Goal: Task Accomplishment & Management: Manage account settings

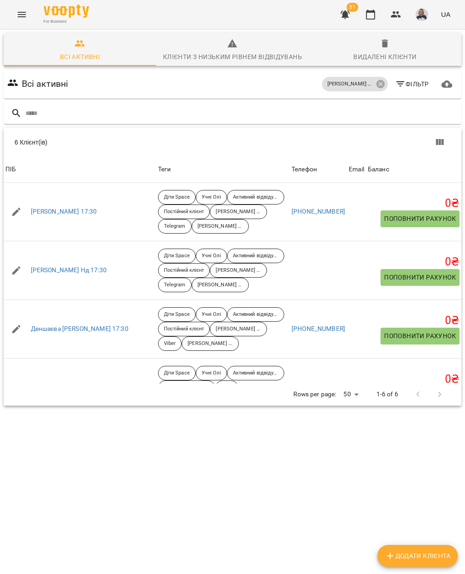
click at [17, 209] on icon "button" at bounding box center [16, 211] width 11 height 11
select select "**"
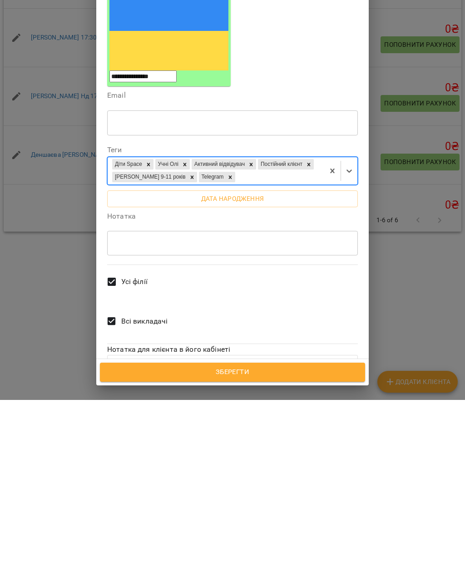
click at [256, 540] on span "Зберегти" at bounding box center [232, 546] width 245 height 12
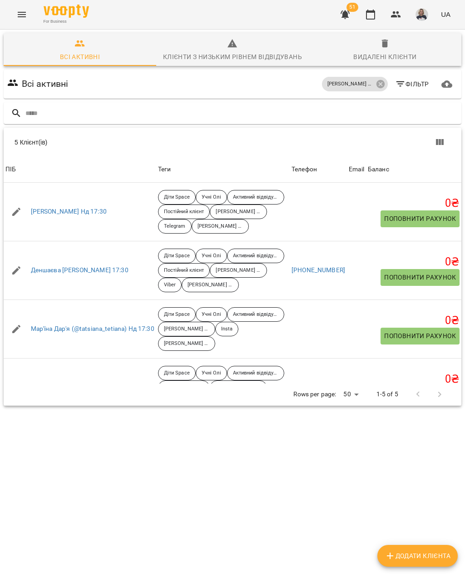
click at [16, 209] on icon "button" at bounding box center [16, 211] width 11 height 11
select select "**"
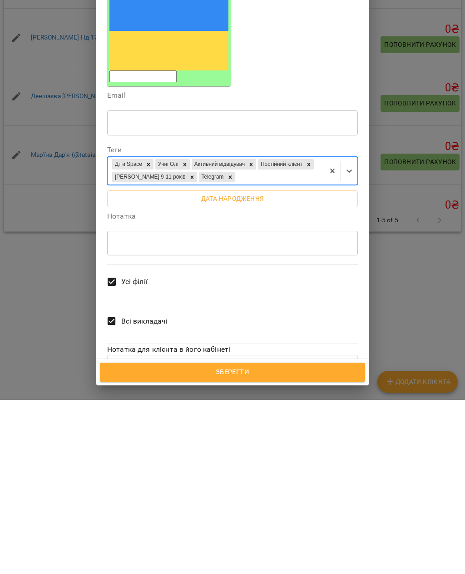
click at [252, 540] on span "Зберегти" at bounding box center [232, 546] width 245 height 12
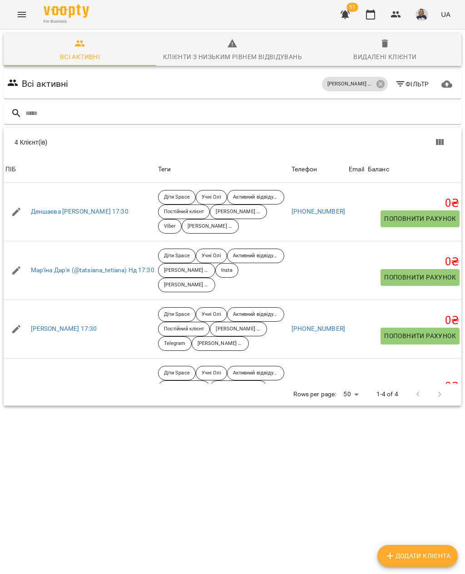
click at [16, 209] on icon "button" at bounding box center [16, 211] width 11 height 11
select select "**"
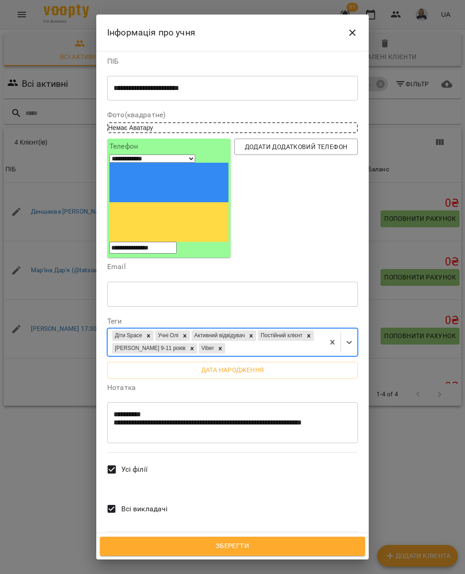
scroll to position [2, 0]
click at [336, 384] on label "Нотатка" at bounding box center [232, 387] width 251 height 7
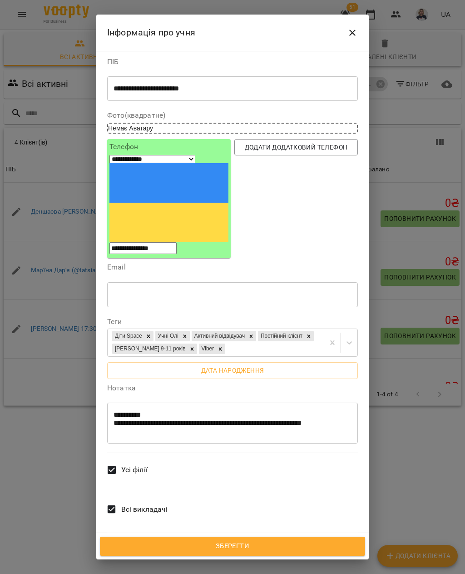
click at [240, 542] on span "Зберегти" at bounding box center [232, 546] width 245 height 12
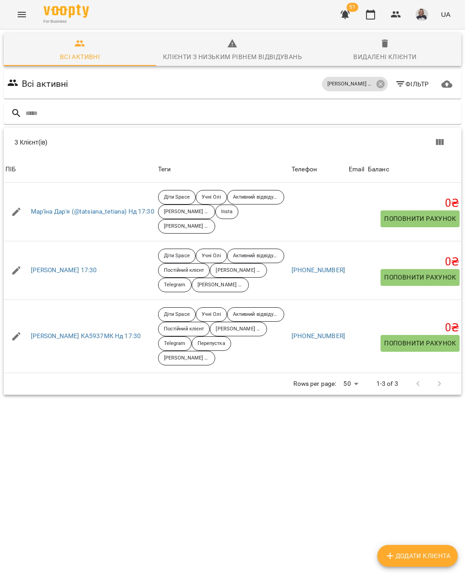
click at [10, 206] on button "button" at bounding box center [16, 212] width 22 height 22
select select "**"
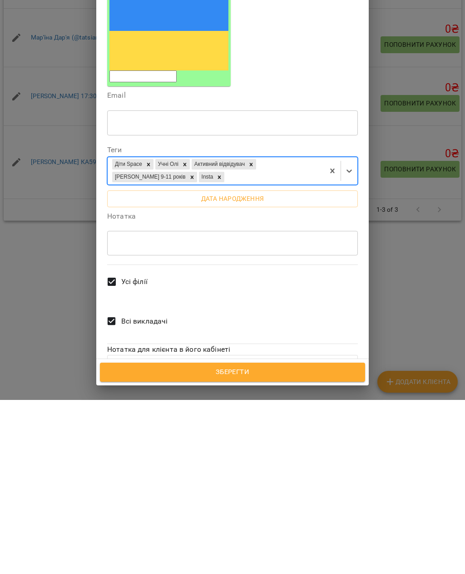
click at [240, 540] on span "Зберегти" at bounding box center [232, 546] width 245 height 12
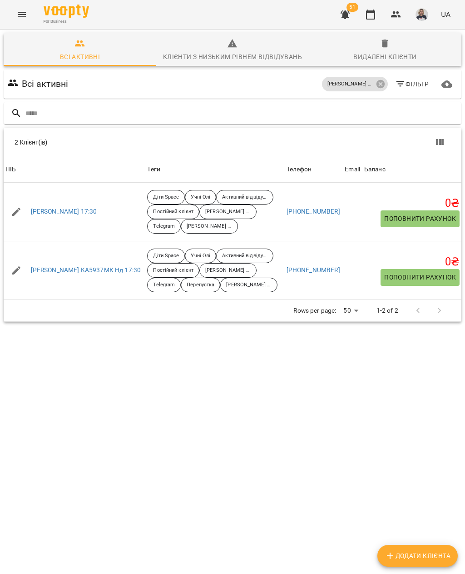
click at [16, 212] on icon "button" at bounding box center [16, 212] width 8 height 8
select select "**"
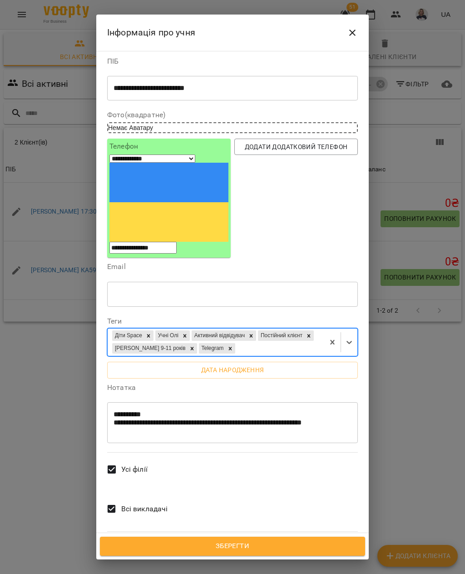
scroll to position [2, 0]
click at [348, 260] on div "Email ​" at bounding box center [232, 287] width 254 height 54
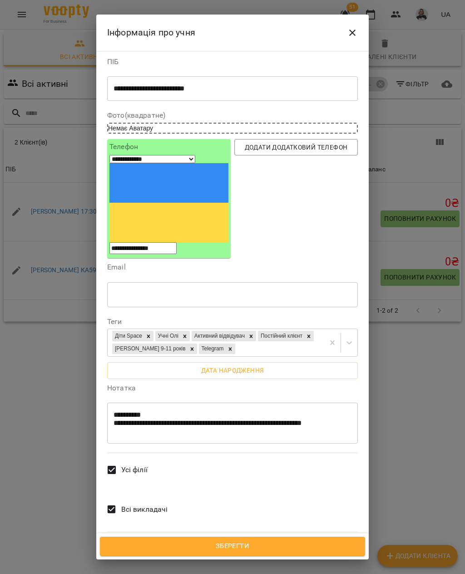
click at [226, 550] on span "Зберегти" at bounding box center [232, 546] width 245 height 12
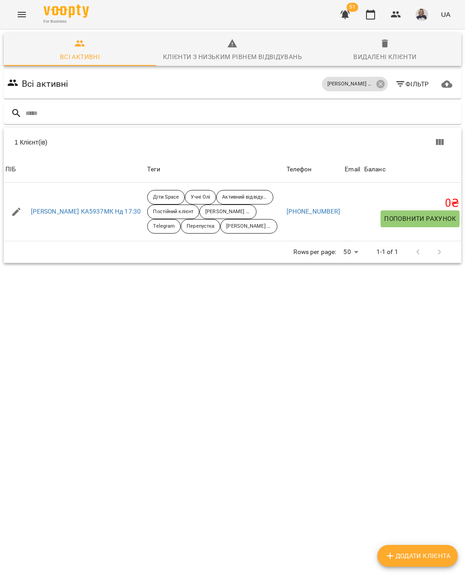
click at [15, 210] on icon "button" at bounding box center [16, 211] width 11 height 11
select select "**"
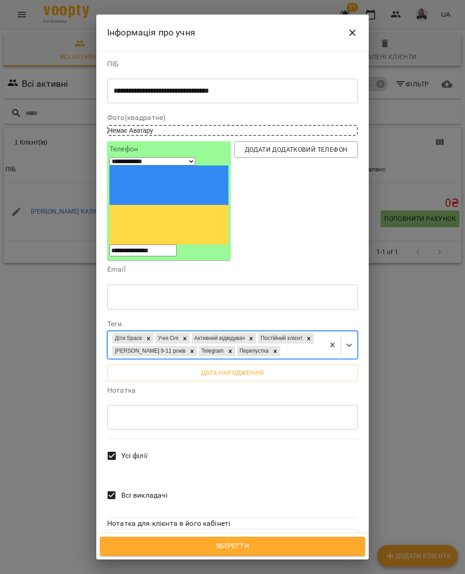
click at [248, 540] on span "Зберегти" at bounding box center [232, 546] width 245 height 12
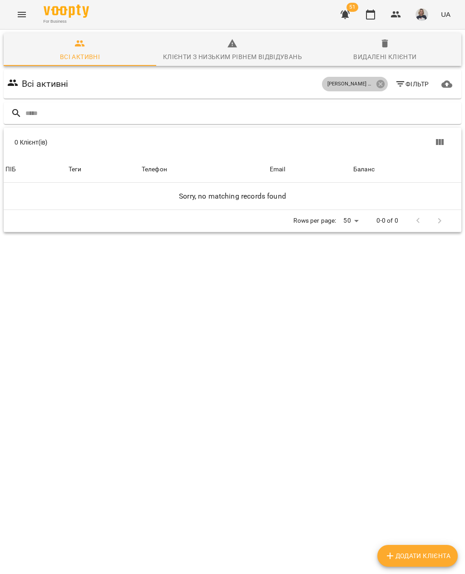
click at [378, 83] on icon at bounding box center [380, 84] width 8 height 8
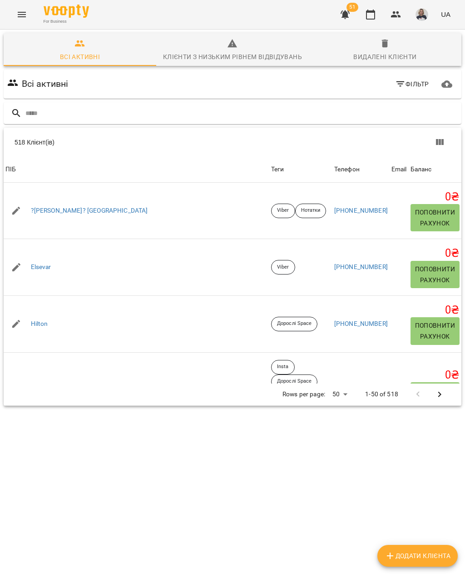
click at [400, 76] on button "Фільтр" at bounding box center [412, 84] width 41 height 16
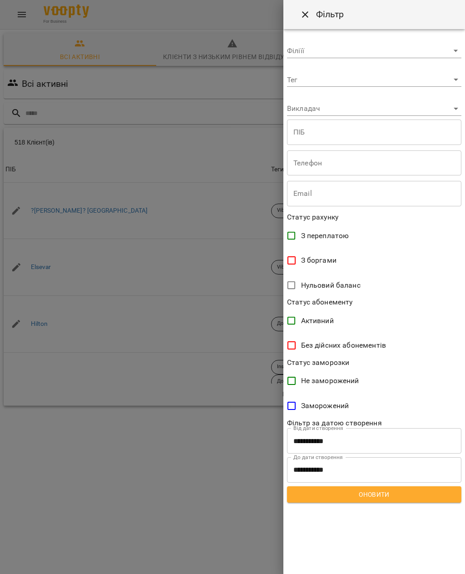
click at [411, 76] on body "For Business 51 UA Всі активні Клієнти з низьким рівнем відвідувань Видалені кл…" at bounding box center [232, 236] width 465 height 473
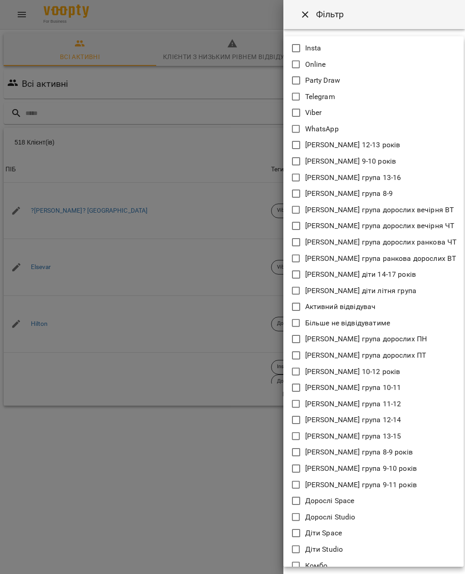
click at [224, 508] on div at bounding box center [232, 287] width 465 height 574
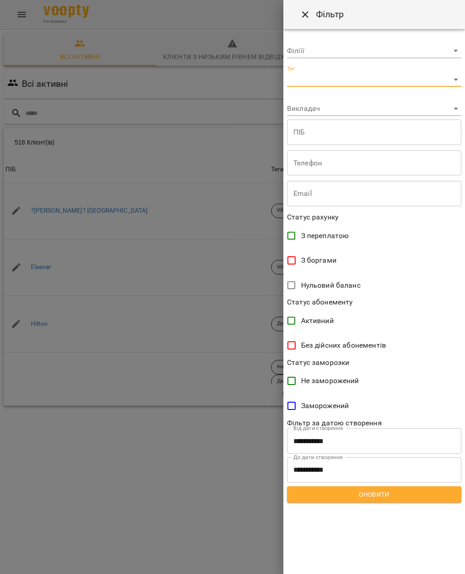
click at [194, 484] on div at bounding box center [232, 287] width 465 height 574
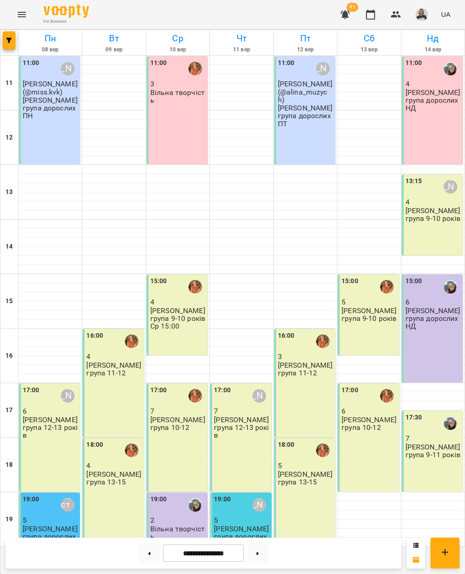
click at [429, 142] on div "11:00 4 [PERSON_NAME] група дорослих НД" at bounding box center [432, 110] width 61 height 108
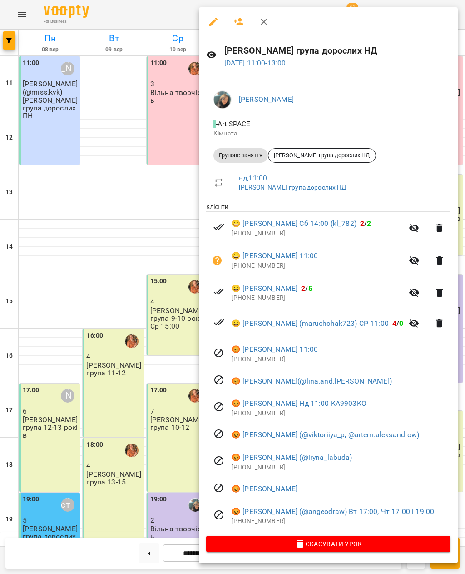
click at [318, 251] on link "😀 [PERSON_NAME] 11:00" at bounding box center [275, 255] width 86 height 11
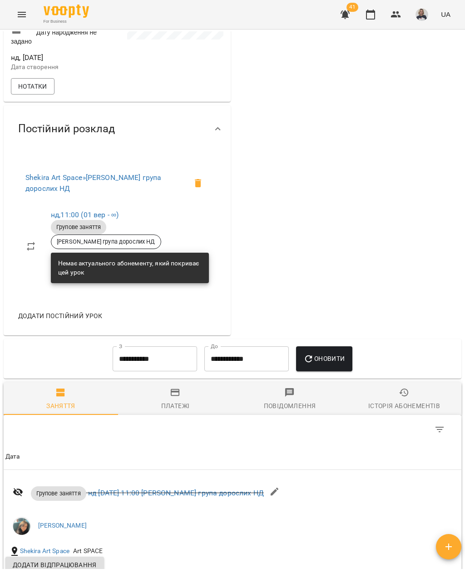
click at [402, 400] on div "Історія абонементів" at bounding box center [404, 405] width 72 height 11
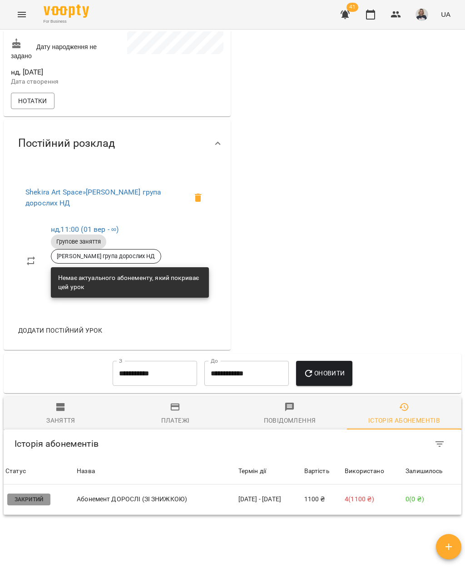
scroll to position [234, 0]
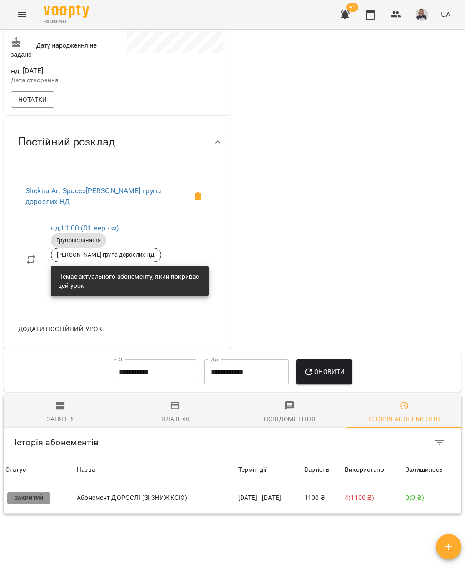
click at [24, 14] on icon "Menu" at bounding box center [21, 14] width 11 height 11
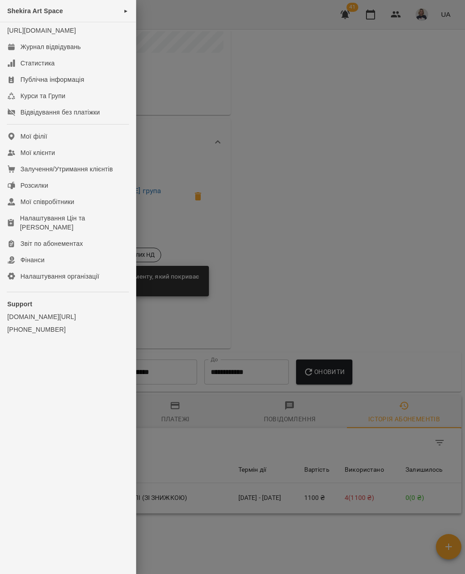
click at [121, 6] on div "Shekira Art Space ►" at bounding box center [68, 11] width 136 height 22
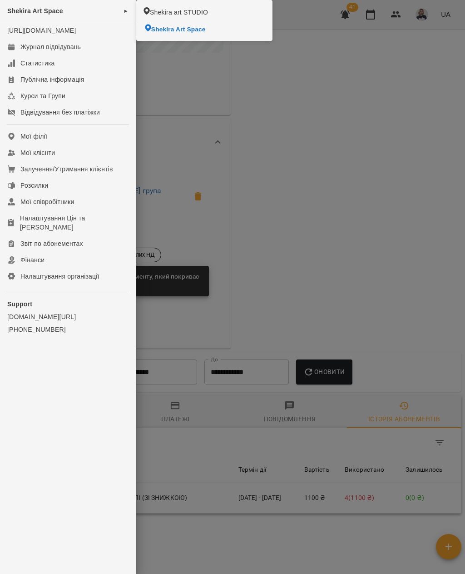
click at [224, 24] on li "Shekira Art Space" at bounding box center [204, 28] width 133 height 16
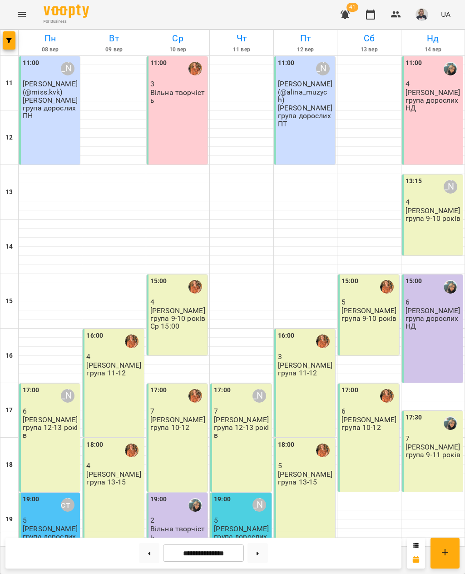
click at [447, 342] on div "15:00 6 [PERSON_NAME] група дорослих НД" at bounding box center [432, 328] width 61 height 108
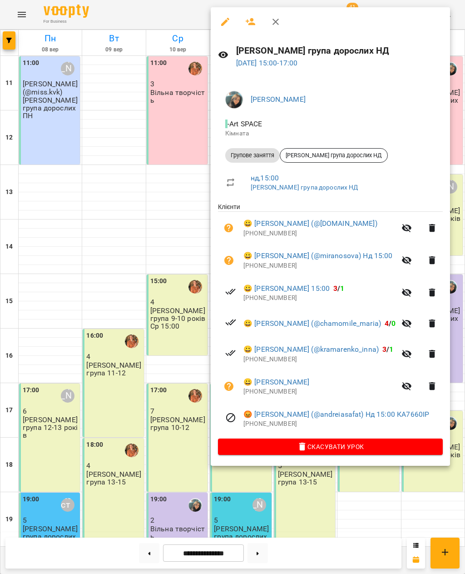
click at [380, 250] on link "😀 [PERSON_NAME] (@miranosova) Нд 15:00" at bounding box center [318, 255] width 149 height 11
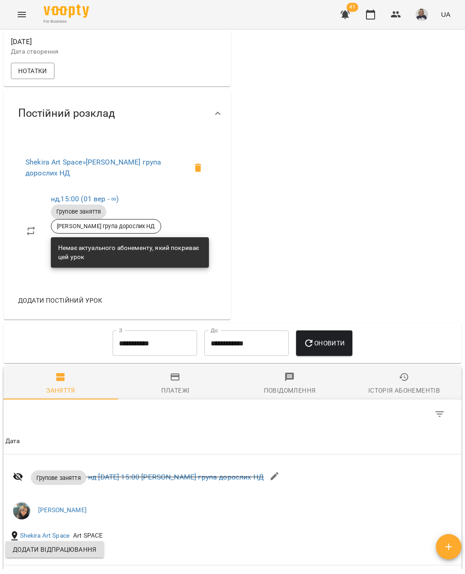
click at [407, 373] on icon "button" at bounding box center [404, 377] width 10 height 8
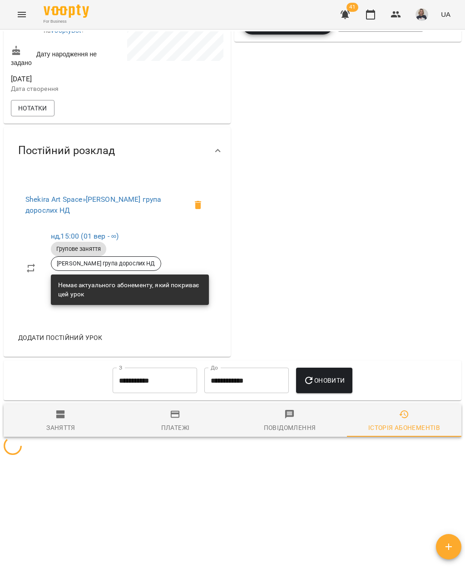
scroll to position [202, 0]
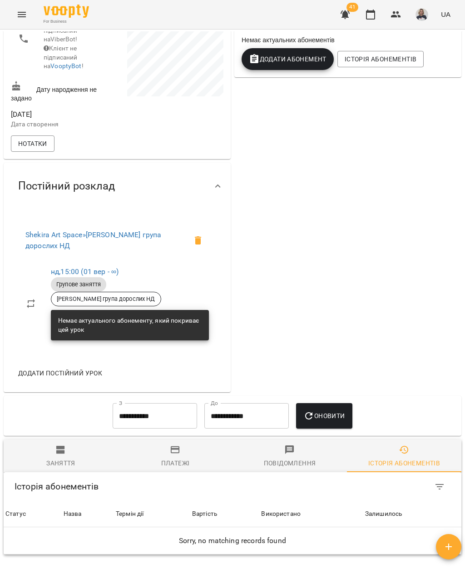
click at [168, 414] on input "**********" at bounding box center [155, 415] width 85 height 25
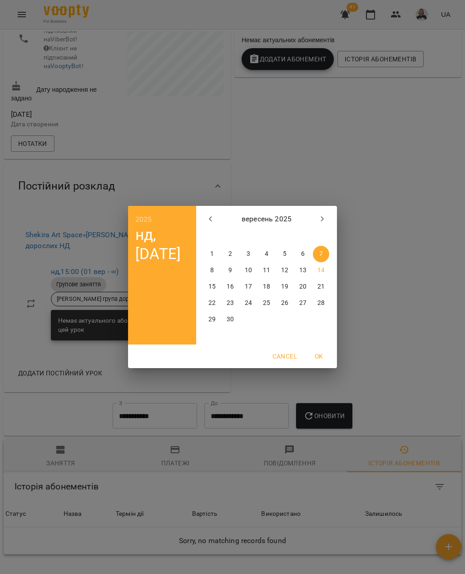
click at [208, 222] on icon "button" at bounding box center [210, 219] width 11 height 11
click at [287, 249] on button "1" at bounding box center [285, 254] width 16 height 16
type input "**********"
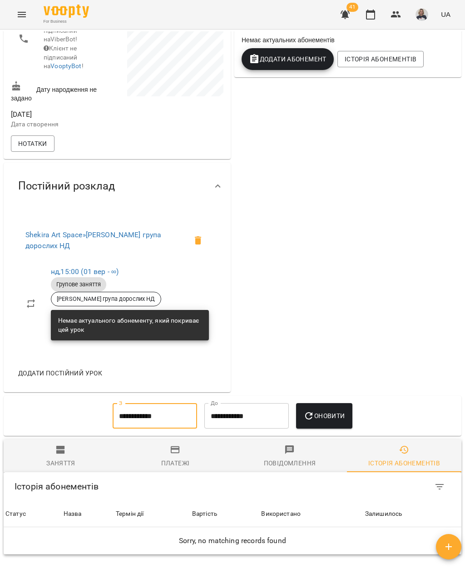
click at [335, 410] on span "Оновити" at bounding box center [324, 415] width 41 height 11
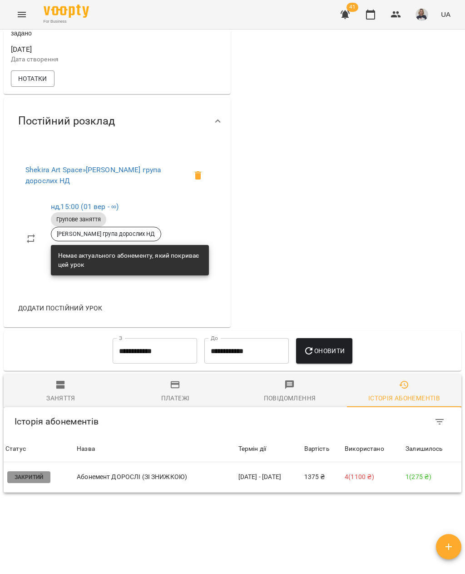
scroll to position [266, 0]
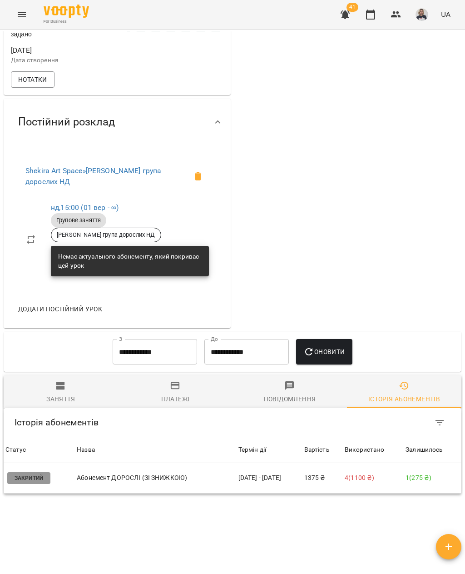
click at [318, 475] on td "1375 ₴" at bounding box center [323, 478] width 41 height 30
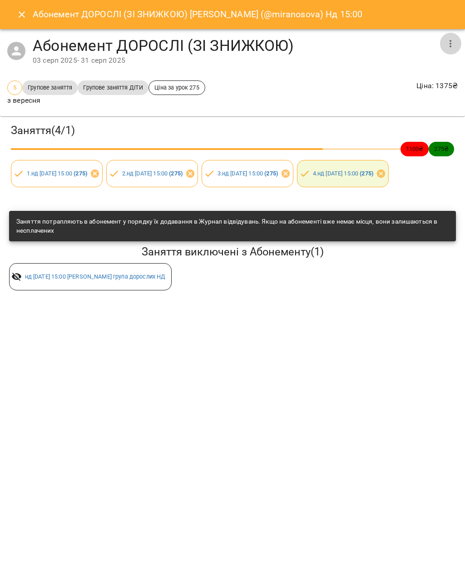
click at [451, 36] on button "button" at bounding box center [451, 44] width 22 height 22
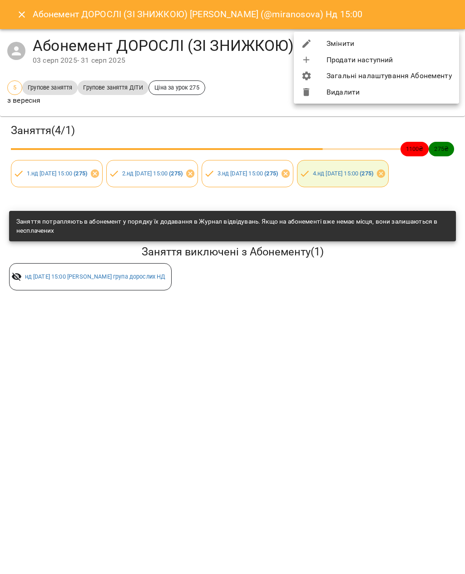
click at [384, 40] on li "Змінити" at bounding box center [376, 43] width 165 height 16
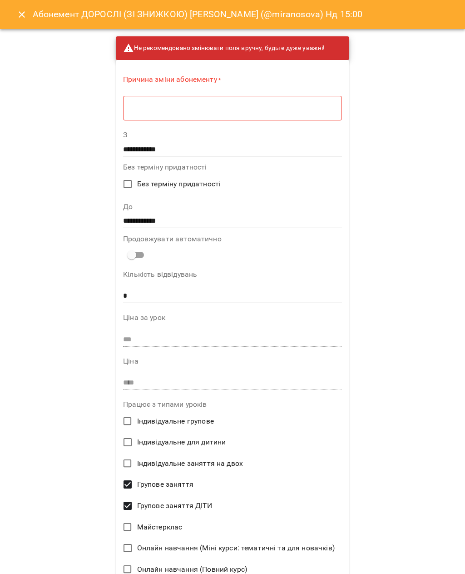
click at [306, 107] on textarea at bounding box center [232, 108] width 206 height 8
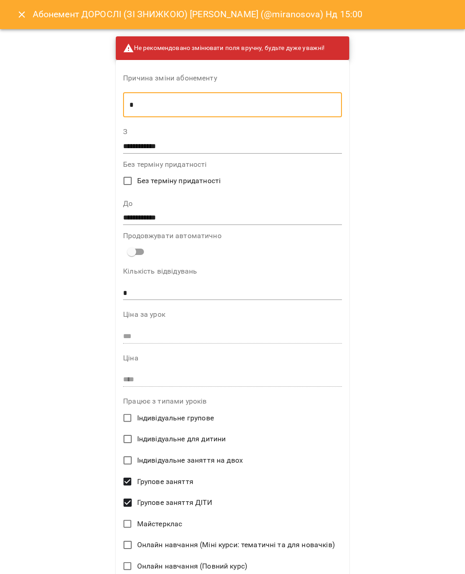
type textarea "*"
click at [210, 221] on input "**********" at bounding box center [232, 218] width 219 height 15
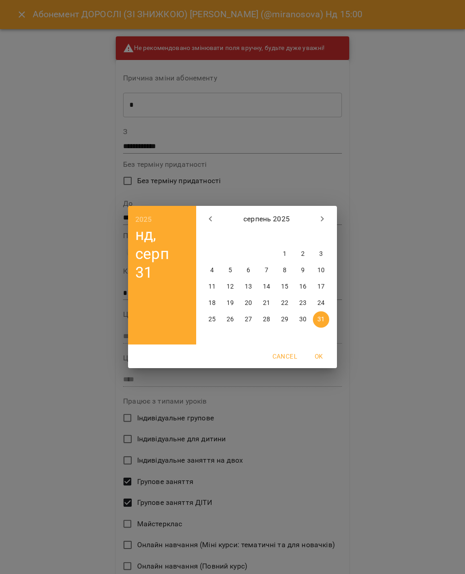
click at [322, 217] on icon "button" at bounding box center [322, 218] width 3 height 5
click at [323, 267] on p "14" at bounding box center [321, 270] width 7 height 9
type input "**********"
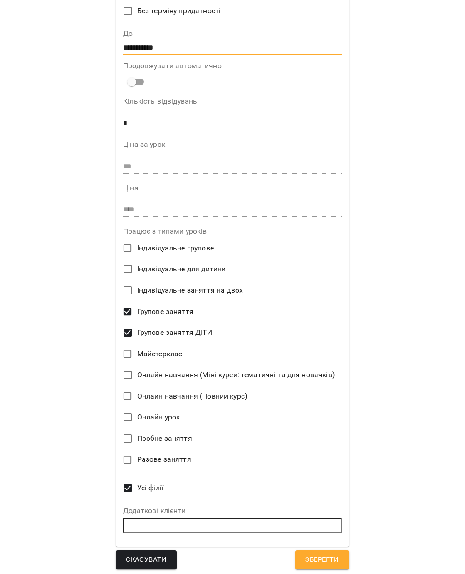
click at [325, 554] on span "Зберегти" at bounding box center [322, 560] width 34 height 12
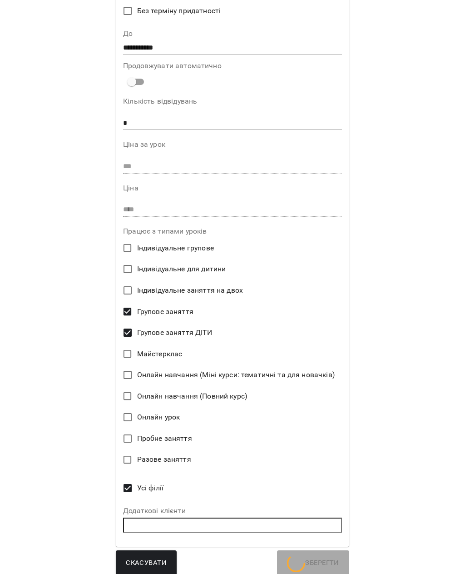
scroll to position [169, 0]
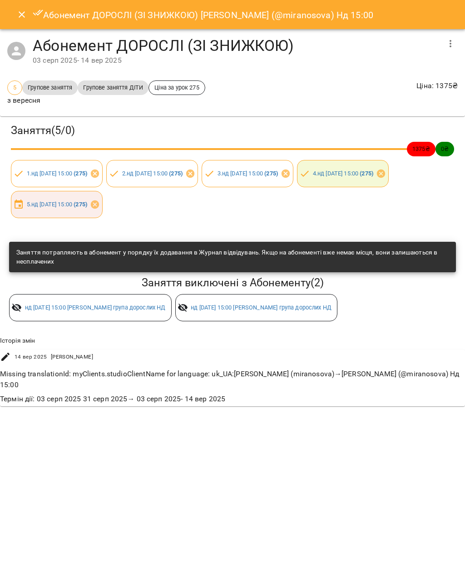
click at [25, 13] on icon "Close" at bounding box center [21, 14] width 11 height 11
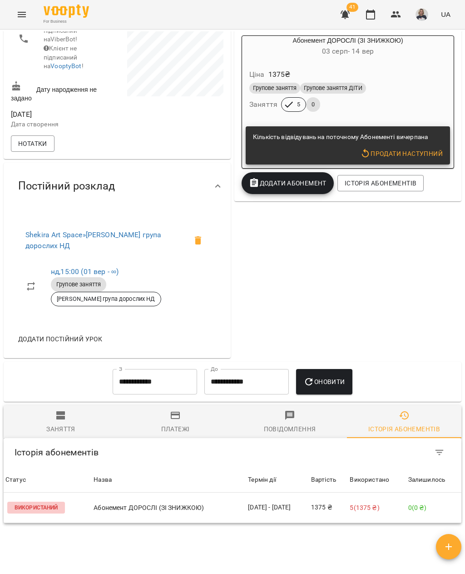
click at [22, 12] on icon "Menu" at bounding box center [22, 14] width 8 height 5
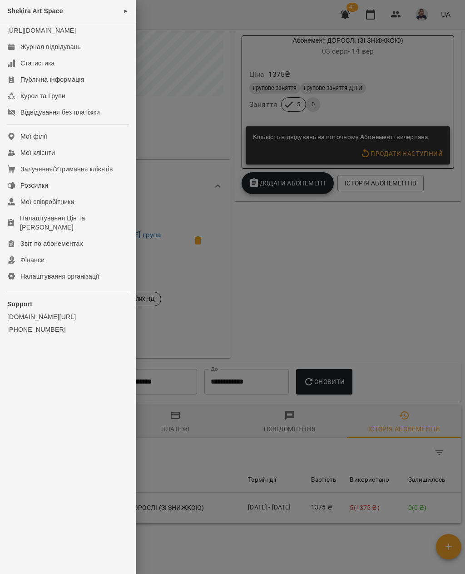
click at [108, 9] on div "Shekira Art Space ►" at bounding box center [68, 11] width 136 height 22
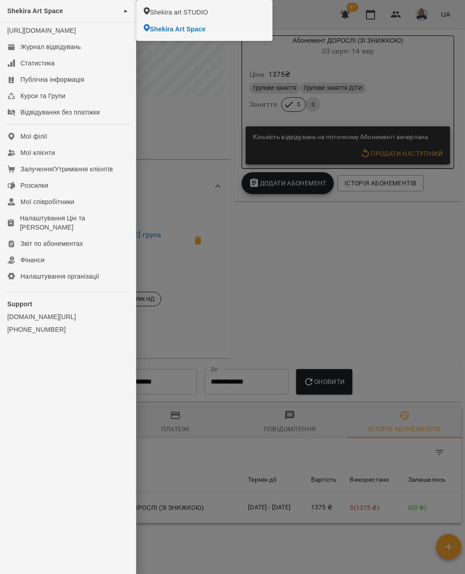
click at [173, 30] on span "Shekira Art Space" at bounding box center [178, 29] width 56 height 9
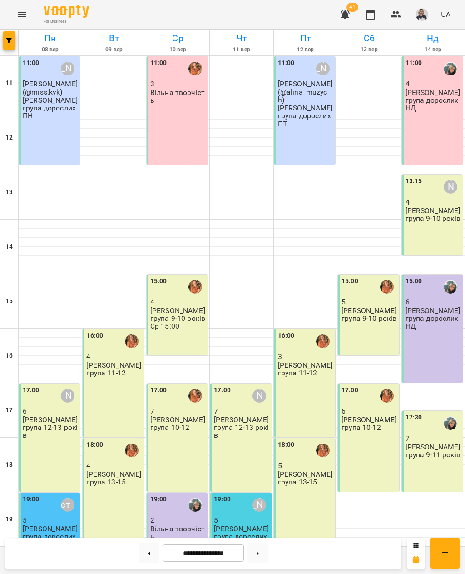
click at [447, 364] on div "15:00 6 [PERSON_NAME] група дорослих НД" at bounding box center [432, 328] width 61 height 108
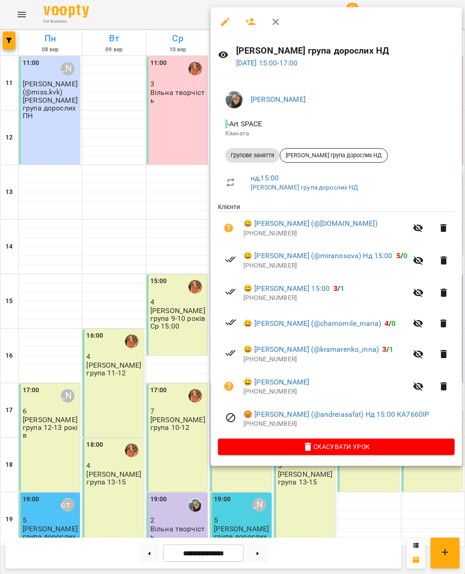
click at [297, 386] on link "😀 [PERSON_NAME]" at bounding box center [277, 382] width 66 height 11
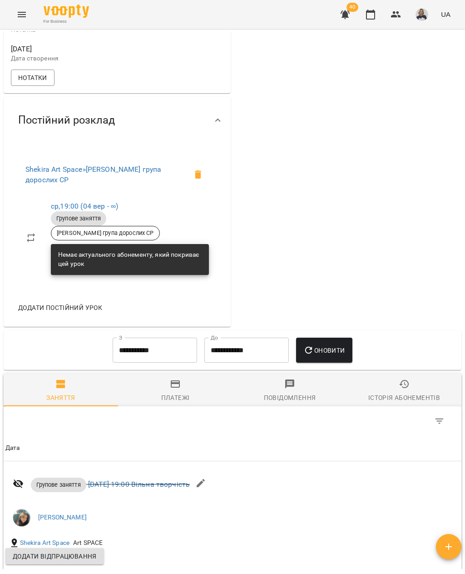
click at [411, 381] on span "Історія абонементів" at bounding box center [405, 390] width 104 height 25
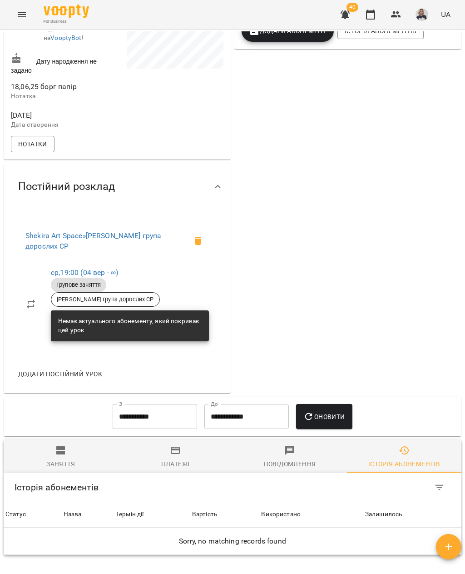
scroll to position [241, 0]
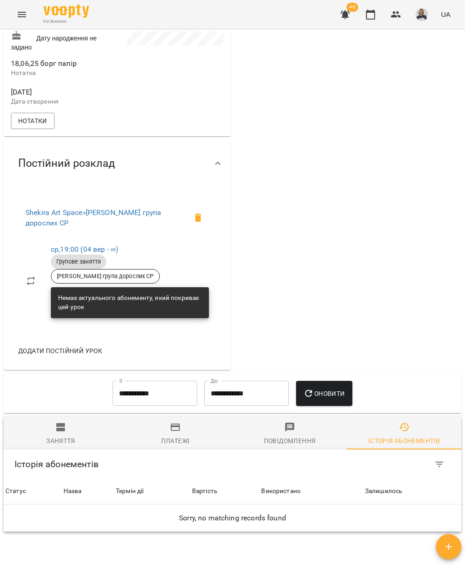
click at [161, 394] on input "**********" at bounding box center [155, 393] width 85 height 25
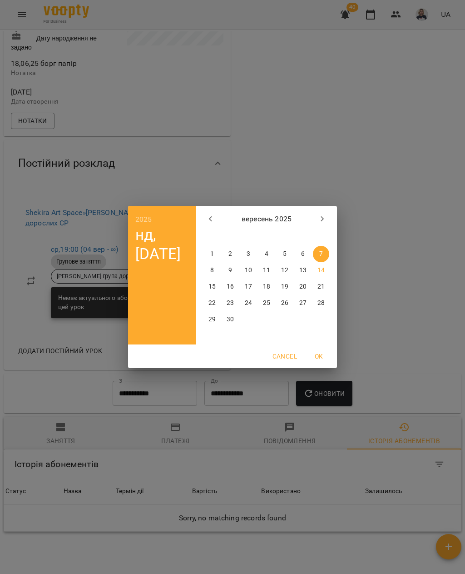
click at [209, 217] on icon "button" at bounding box center [210, 219] width 11 height 11
click at [284, 250] on p "1" at bounding box center [285, 253] width 4 height 9
type input "**********"
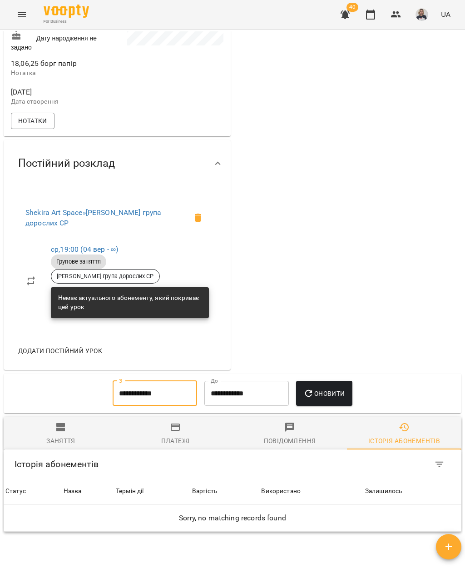
click at [332, 389] on span "Оновити" at bounding box center [324, 393] width 41 height 11
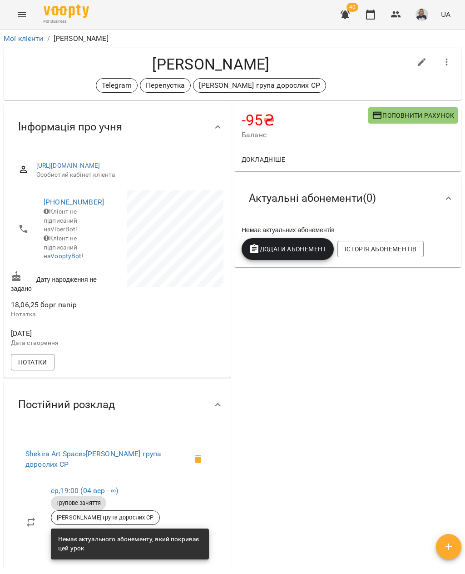
scroll to position [0, 0]
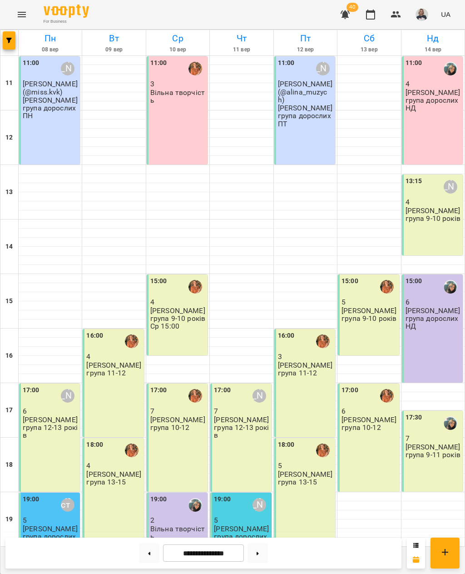
click at [452, 363] on div "15:00 6 [PERSON_NAME] група дорослих НД" at bounding box center [432, 328] width 61 height 108
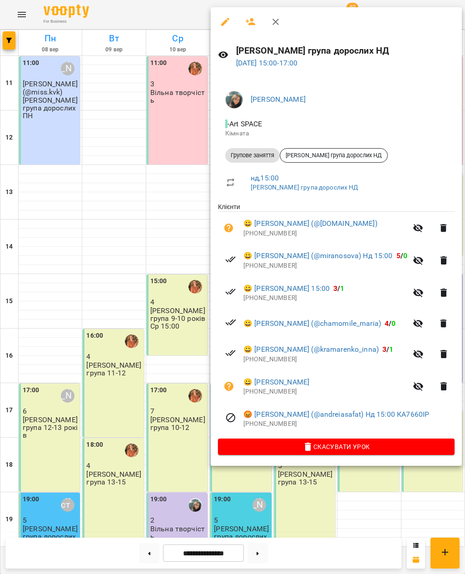
click at [336, 222] on link "😀 [PERSON_NAME] (@[DOMAIN_NAME])" at bounding box center [311, 223] width 134 height 11
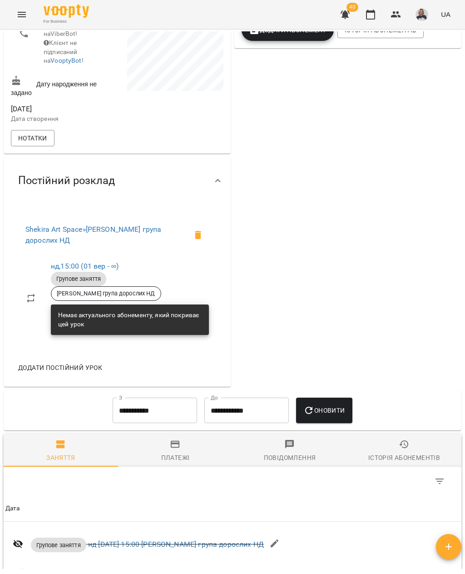
click at [402, 445] on span "Історія абонементів" at bounding box center [405, 451] width 104 height 25
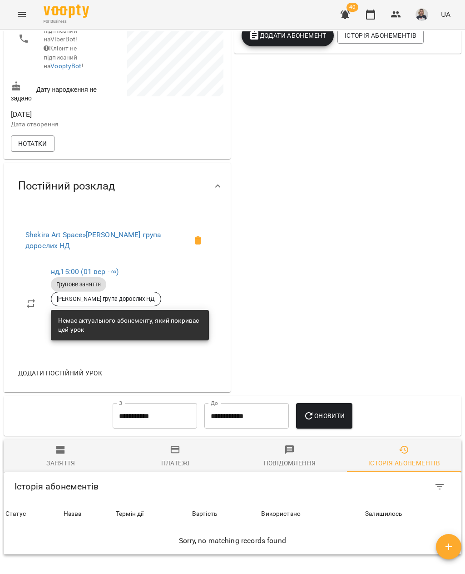
click at [179, 409] on input "**********" at bounding box center [155, 415] width 85 height 25
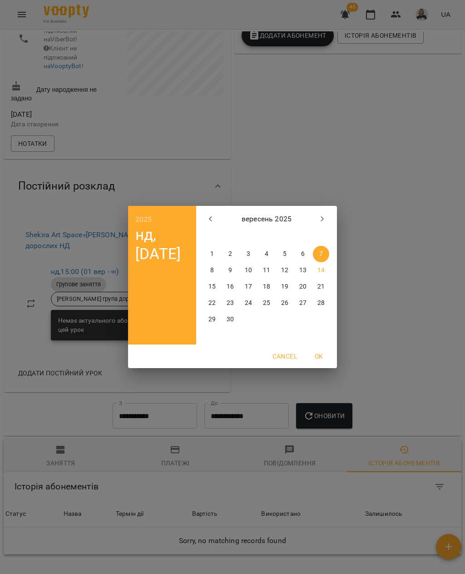
click at [210, 214] on icon "button" at bounding box center [210, 219] width 11 height 11
click at [284, 249] on button "1" at bounding box center [285, 254] width 16 height 16
type input "**********"
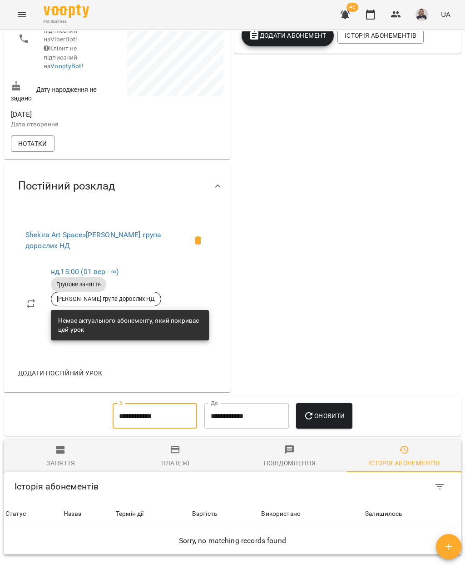
click at [333, 410] on span "Оновити" at bounding box center [324, 415] width 41 height 11
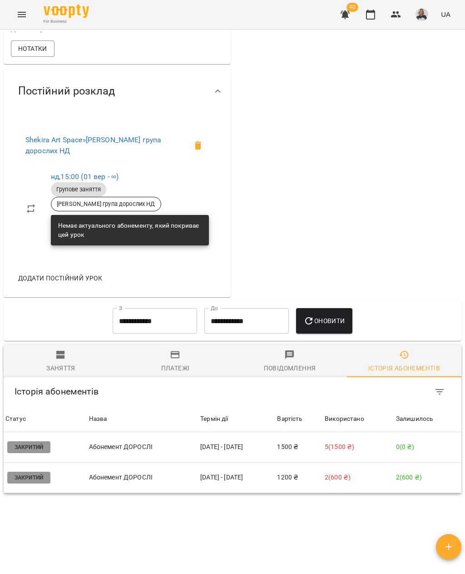
scroll to position [297, 0]
click at [268, 473] on td "[DATE] - [DATE]" at bounding box center [237, 478] width 77 height 30
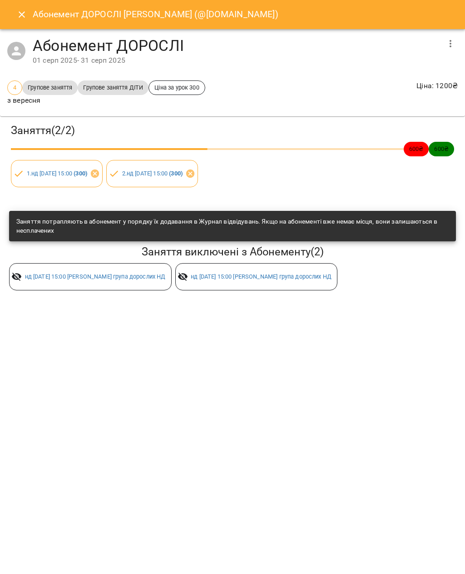
click at [458, 40] on button "button" at bounding box center [451, 44] width 22 height 22
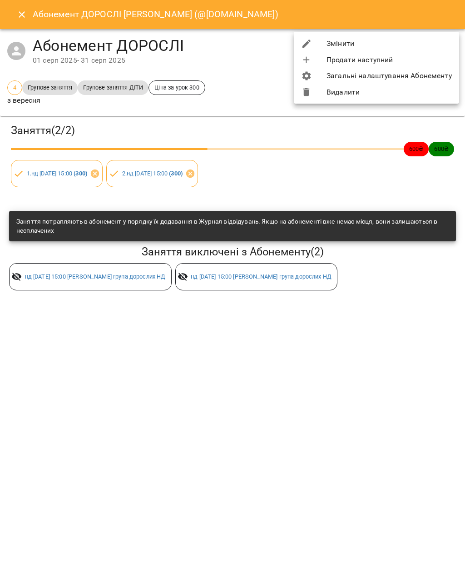
click at [425, 43] on li "Змінити" at bounding box center [376, 43] width 165 height 16
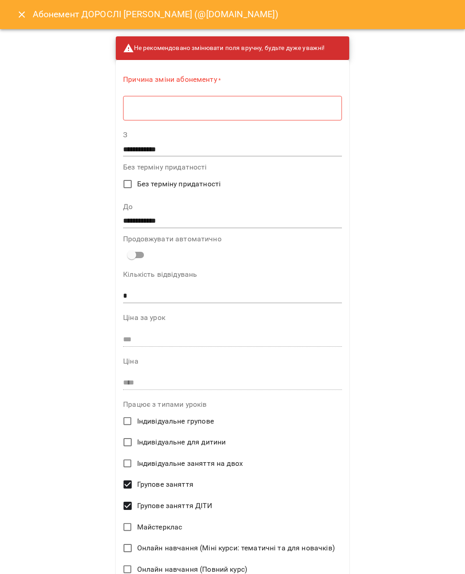
click at [323, 105] on textarea at bounding box center [232, 108] width 206 height 8
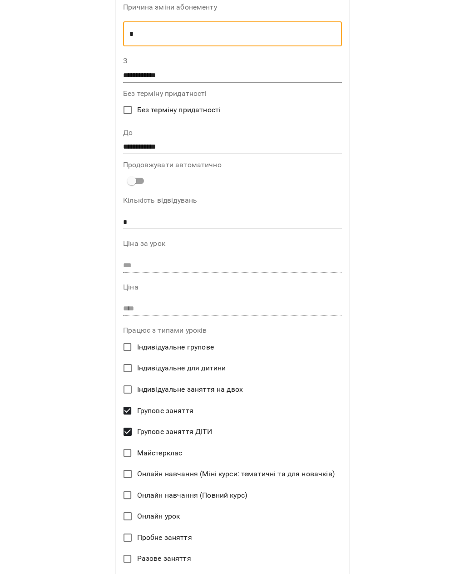
scroll to position [69, 0]
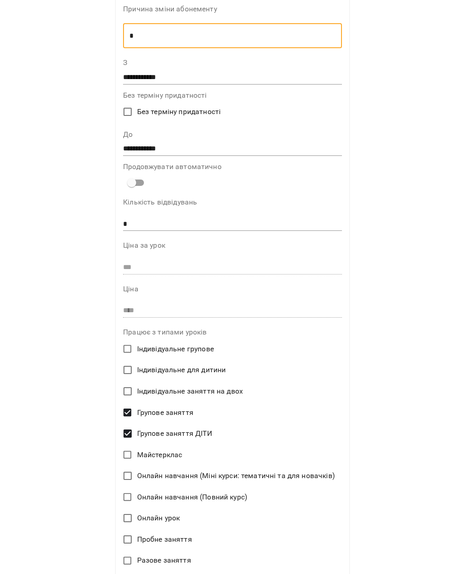
type textarea "*"
click at [317, 144] on input "**********" at bounding box center [232, 149] width 219 height 15
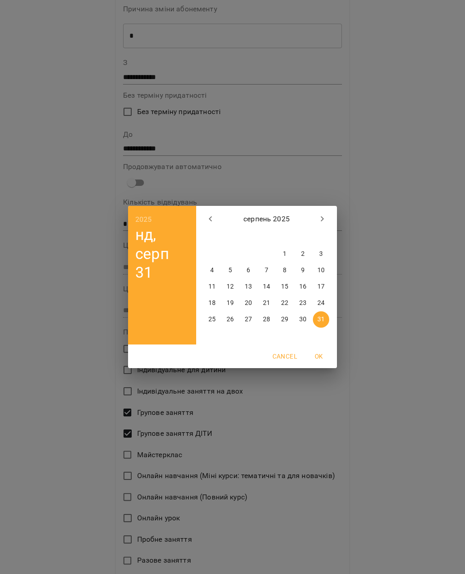
click at [318, 216] on icon "button" at bounding box center [322, 219] width 11 height 11
click at [321, 273] on p "14" at bounding box center [321, 270] width 7 height 9
type input "**********"
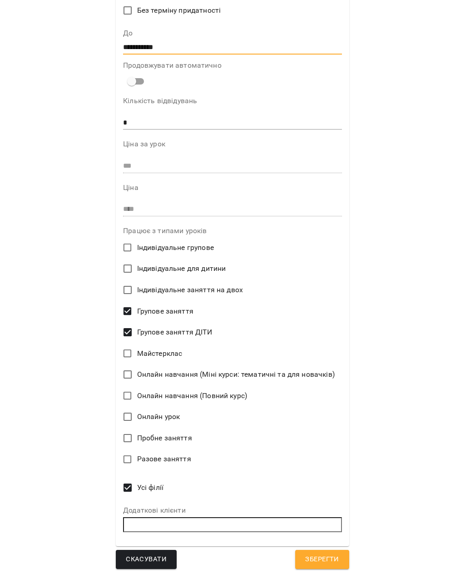
scroll to position [169, 0]
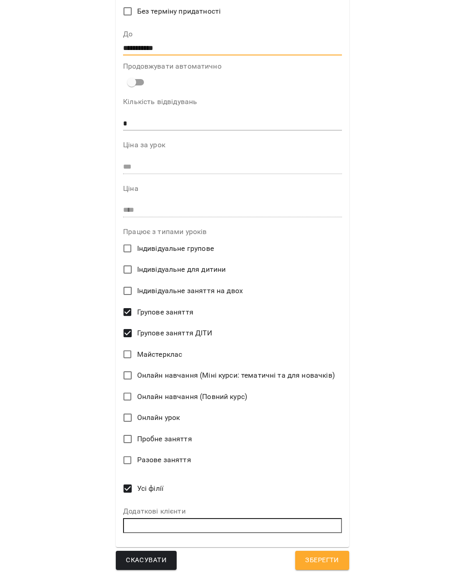
click at [311, 555] on span "Зберегти" at bounding box center [322, 560] width 34 height 12
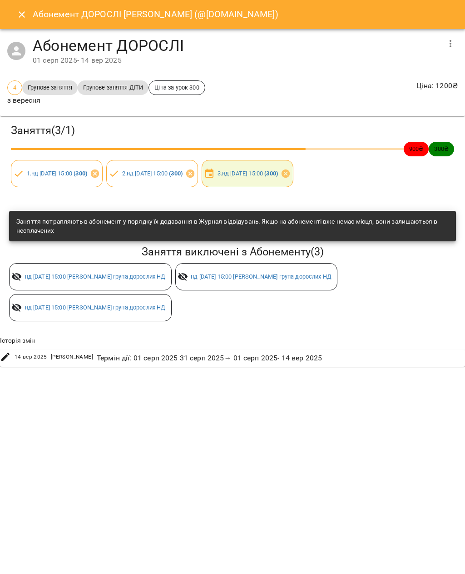
click at [24, 15] on icon "Close" at bounding box center [21, 14] width 11 height 11
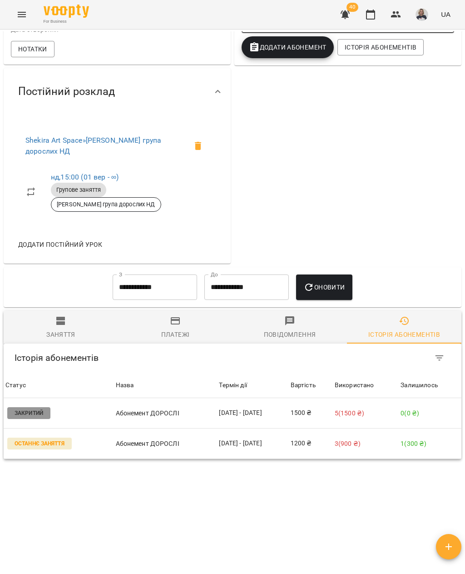
scroll to position [202, 0]
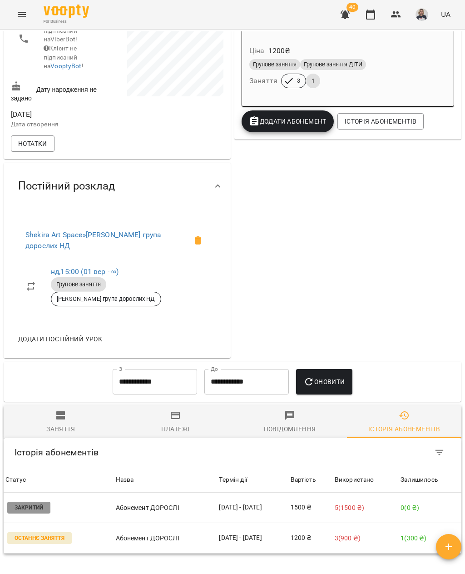
click at [297, 533] on td "1200 ₴" at bounding box center [311, 538] width 44 height 30
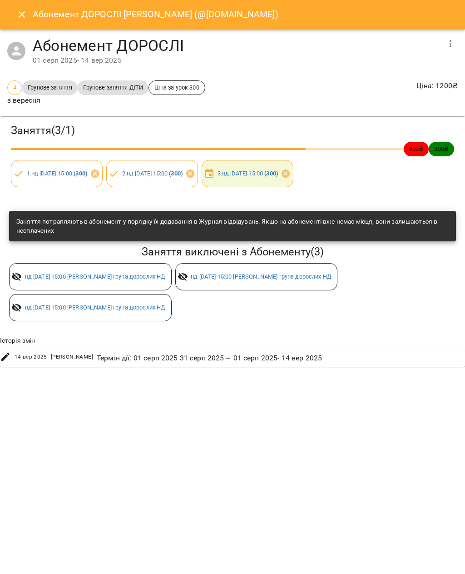
click at [451, 39] on icon "button" at bounding box center [450, 43] width 11 height 11
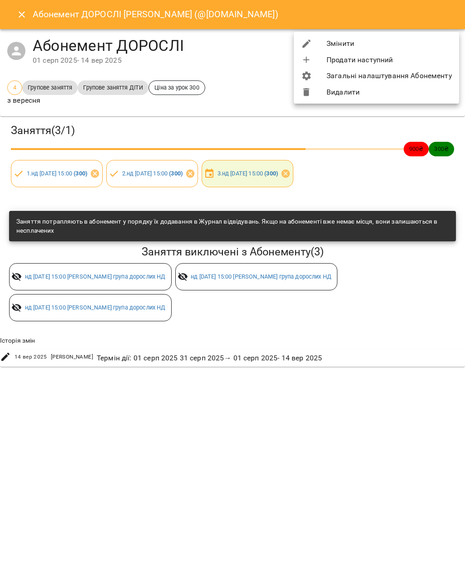
click at [389, 37] on li "Змінити" at bounding box center [376, 43] width 165 height 16
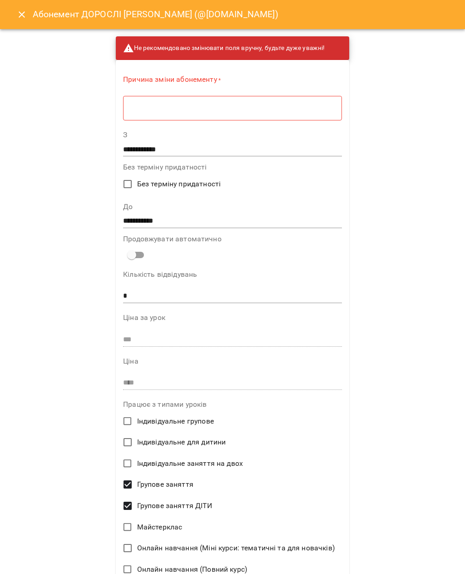
click at [284, 109] on textarea at bounding box center [232, 108] width 206 height 8
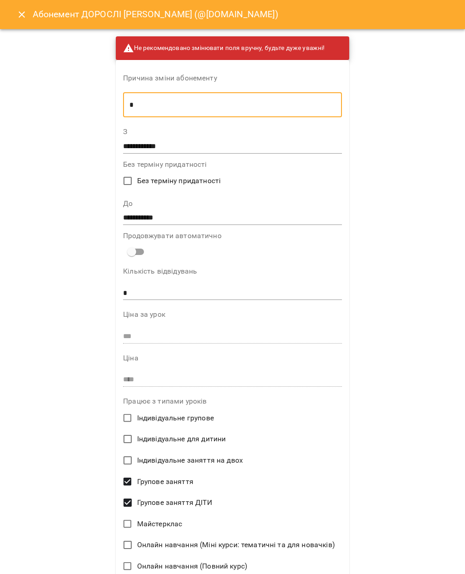
type textarea "*"
click at [220, 219] on input "**********" at bounding box center [232, 218] width 219 height 15
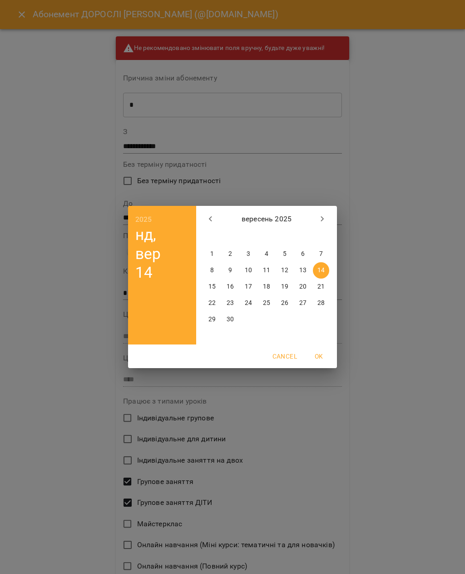
click at [321, 215] on icon "button" at bounding box center [322, 219] width 11 height 11
click at [208, 219] on icon "button" at bounding box center [210, 219] width 11 height 11
click at [323, 287] on p "21" at bounding box center [321, 286] width 7 height 9
type input "**********"
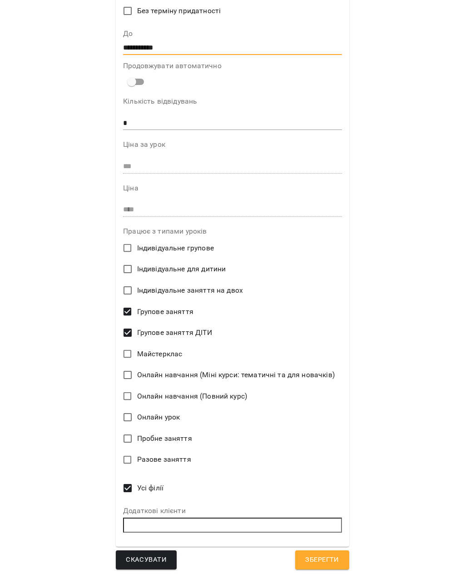
click at [327, 556] on span "Зберегти" at bounding box center [322, 560] width 34 height 12
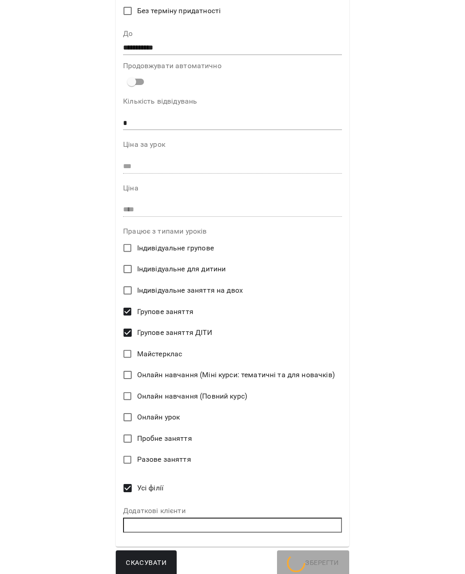
scroll to position [169, 0]
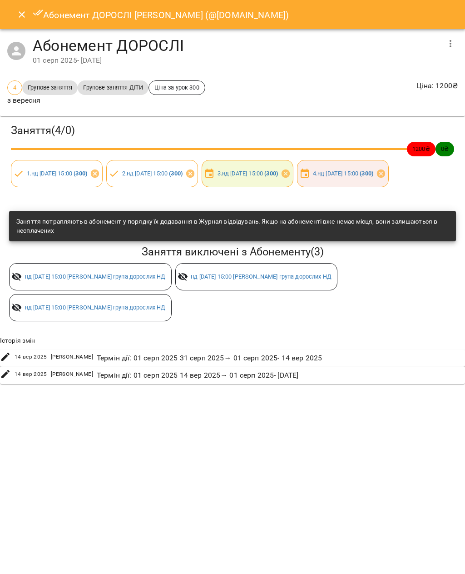
click at [21, 10] on icon "Close" at bounding box center [21, 14] width 11 height 11
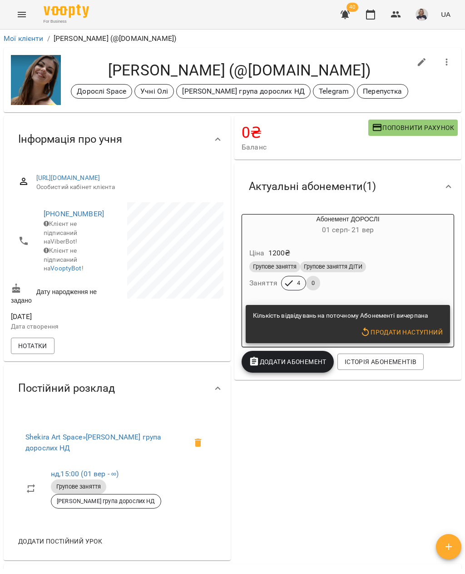
scroll to position [0, 0]
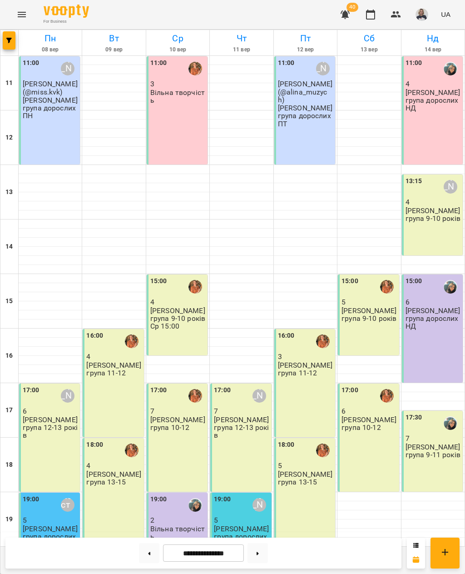
click at [452, 355] on div "15:00 6 [PERSON_NAME] група дорослих НД" at bounding box center [432, 328] width 61 height 108
